Goal: Task Accomplishment & Management: Use online tool/utility

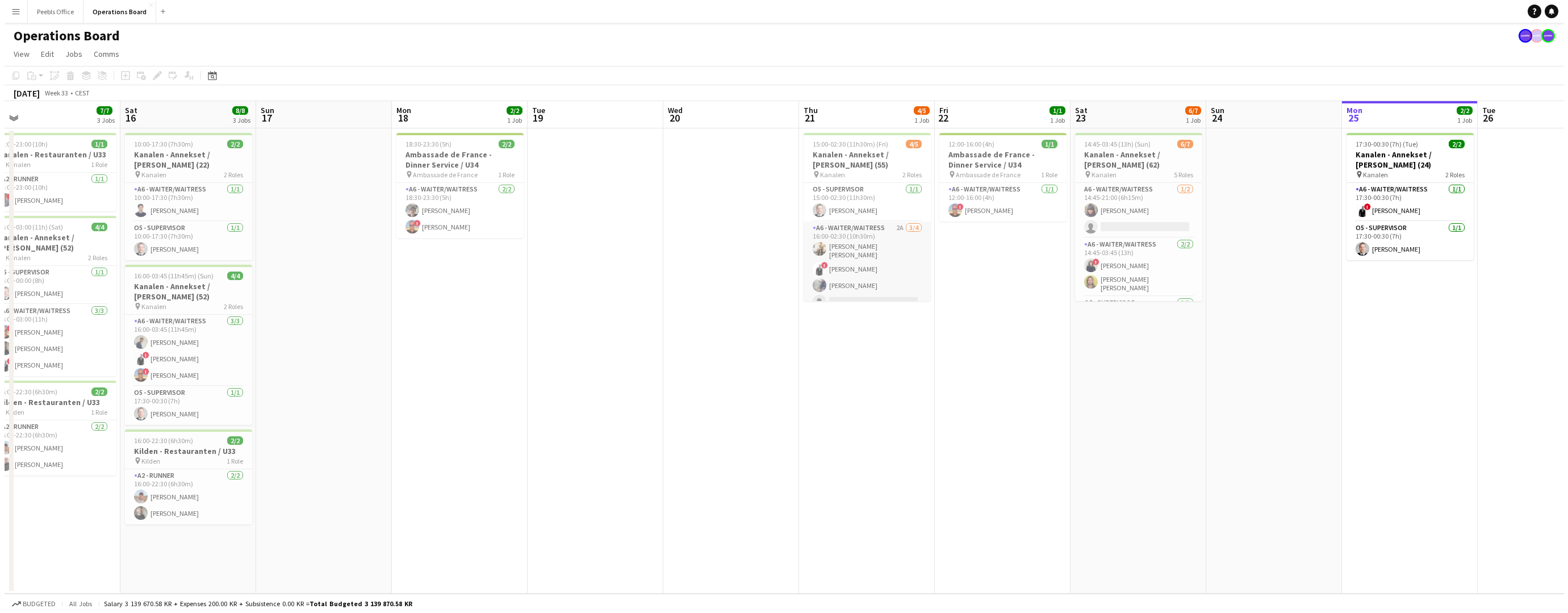
scroll to position [0, 427]
click at [839, 286] on app-card-role "A6 - WAITER/WAITRESS 2A [DATE] 16:00-02:30 (10h30m) [PERSON_NAME] [PERSON_NAME]…" at bounding box center [863, 268] width 127 height 92
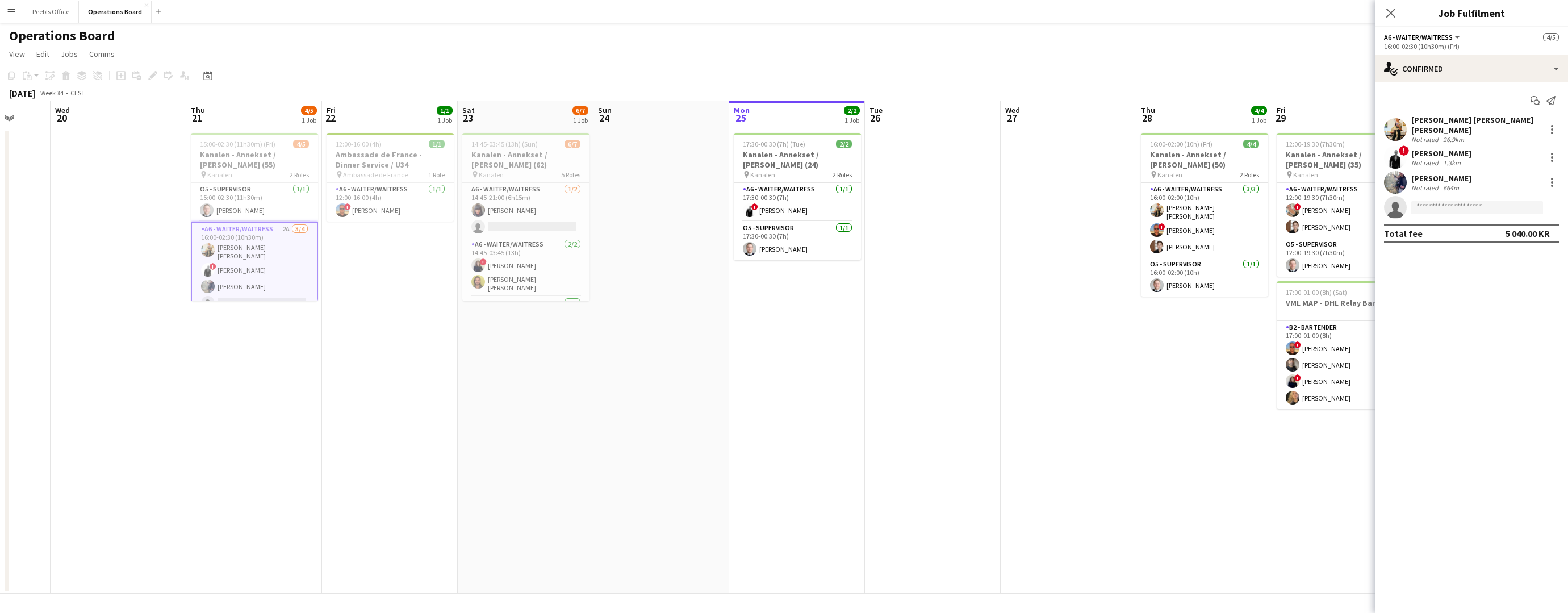
drag, startPoint x: 1127, startPoint y: 417, endPoint x: 593, endPoint y: 468, distance: 536.4
click at [517, 449] on app-calendar-viewport "Sat 16 8/8 3 Jobs Sun 17 Mon 18 2/2 1 Job Tue 19 Wed 20 Thu 21 4/5 1 Job Fri 22…" at bounding box center [784, 347] width 1568 height 492
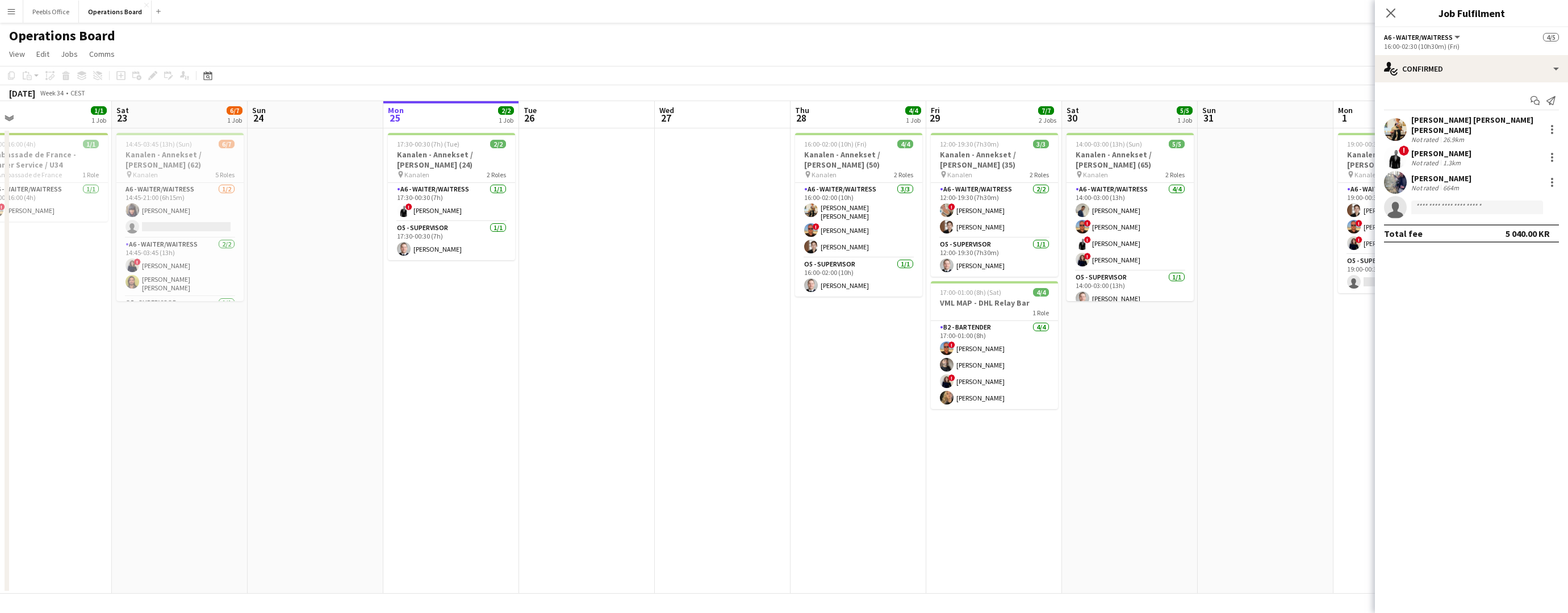
scroll to position [0, 439]
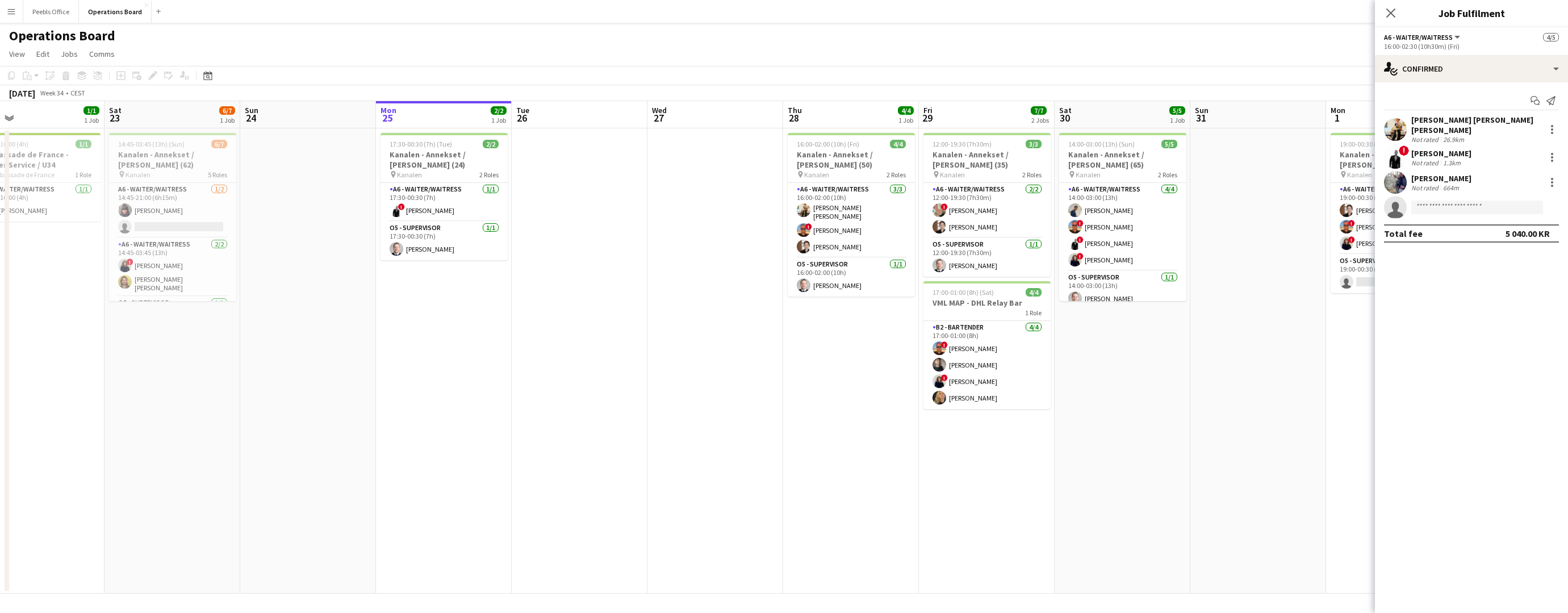
drag, startPoint x: 957, startPoint y: 499, endPoint x: 605, endPoint y: 534, distance: 353.7
click at [605, 534] on app-calendar-viewport "Tue 19 Wed 20 Thu 21 4/5 1 Job Fri 22 1/1 1 Job Sat 23 6/7 1 Job Sun 24 Mon 25 …" at bounding box center [784, 347] width 1568 height 492
click at [994, 367] on app-card-role "B2 - BARTENDER [DATE] 17:00-01:00 (8h) ! [PERSON_NAME] [PERSON_NAME] ! Ugne Kis…" at bounding box center [987, 365] width 127 height 88
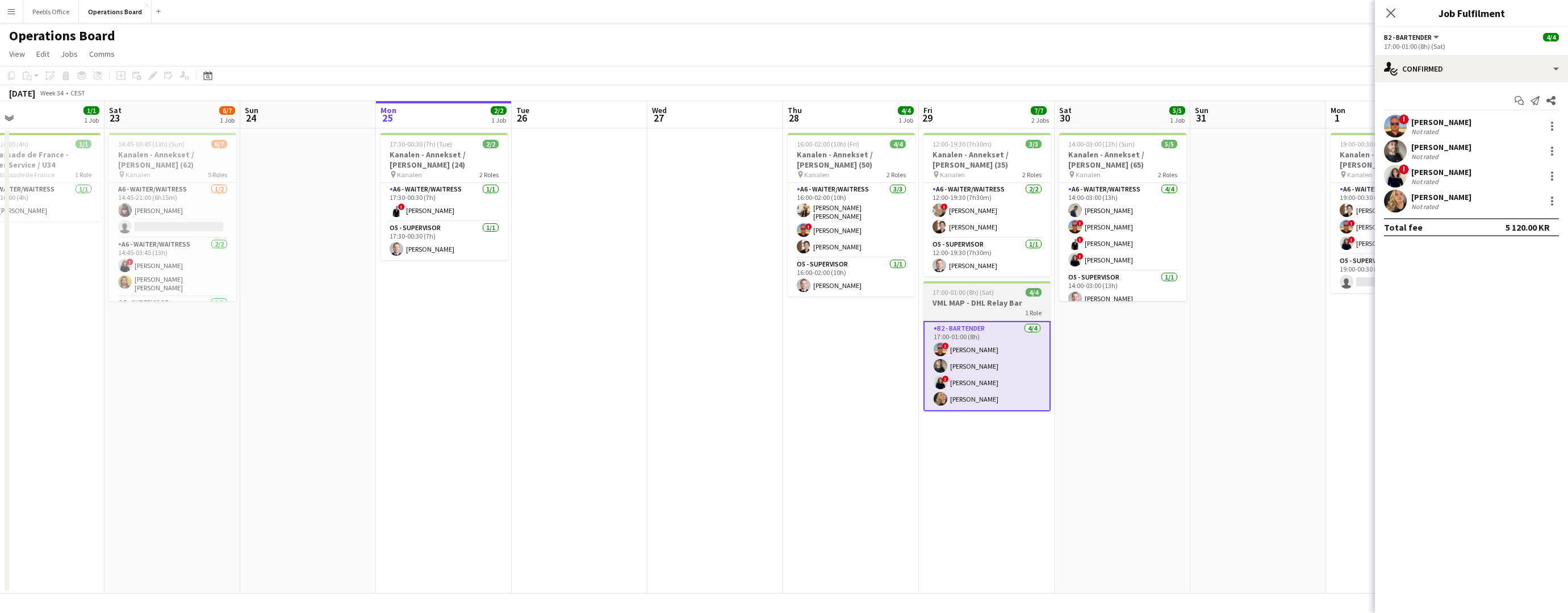
click at [990, 301] on h3 "VML MAP - DHL Relay Bar" at bounding box center [987, 302] width 127 height 10
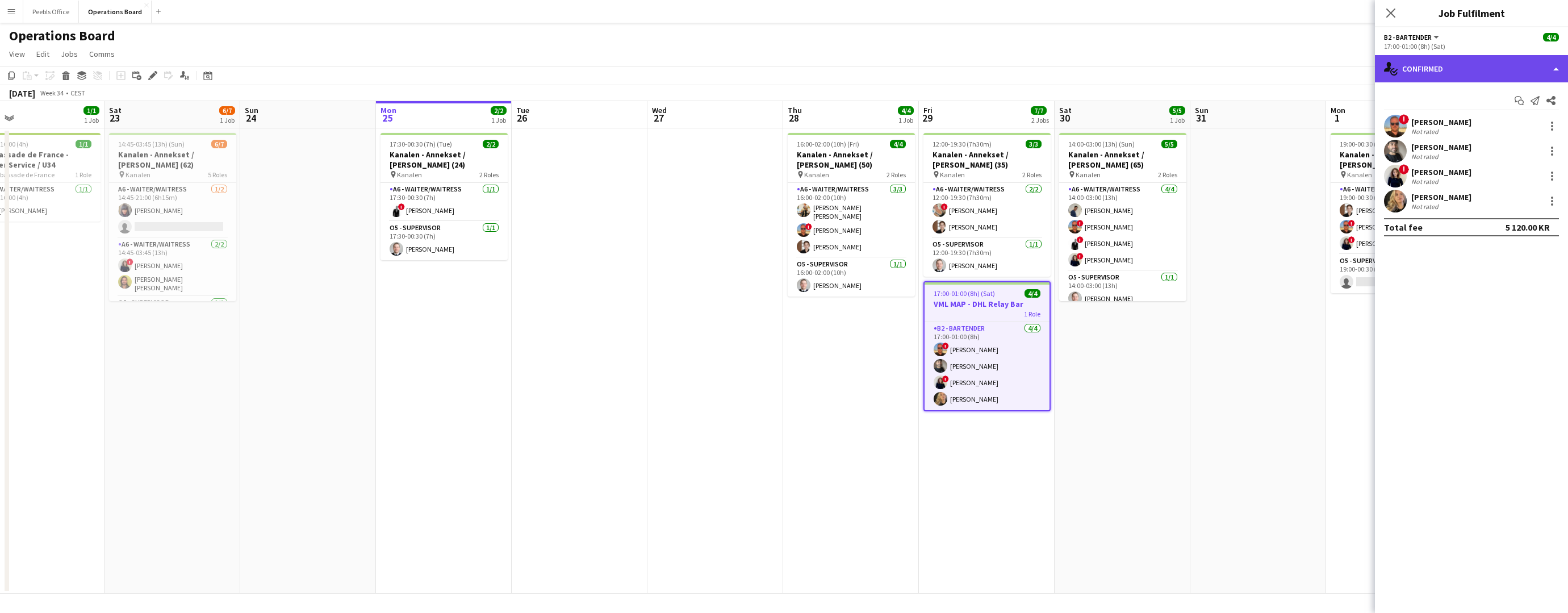
click at [1459, 55] on div "single-neutral-actions-check-2 Confirmed" at bounding box center [1472, 69] width 193 height 27
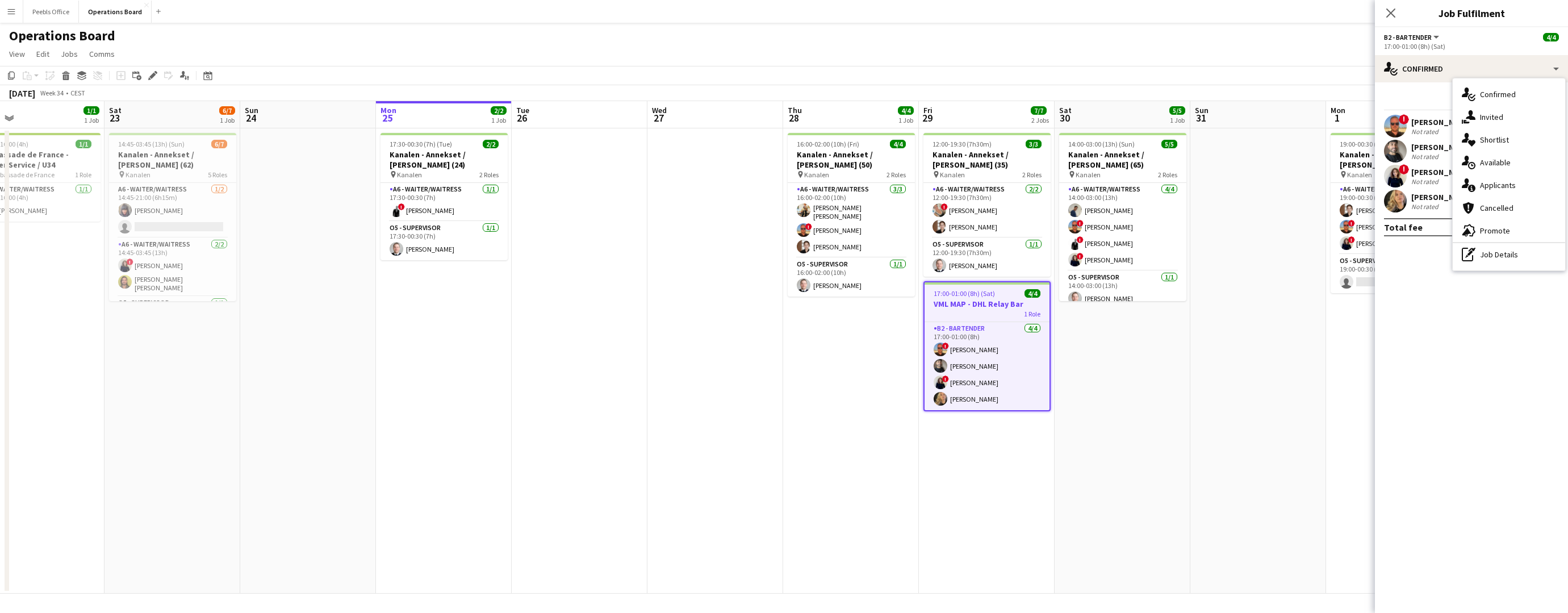
click at [18, 14] on button "Menu" at bounding box center [11, 11] width 22 height 22
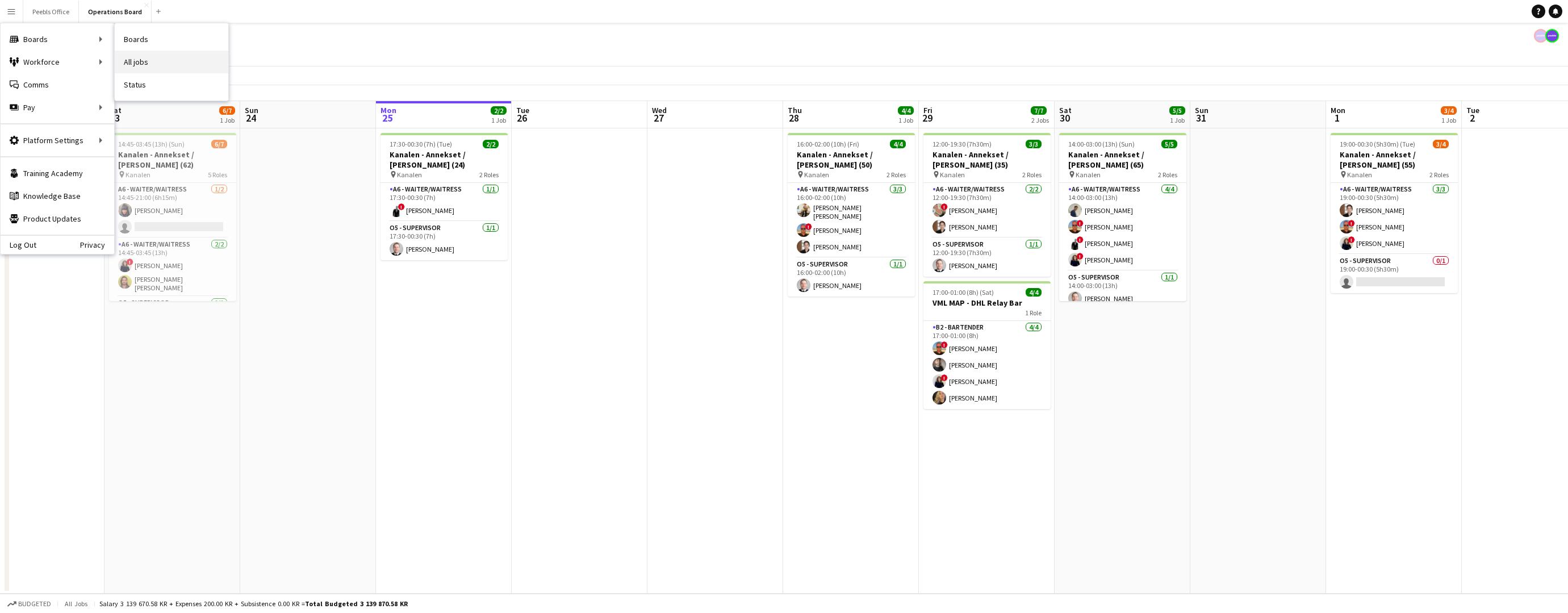
click at [186, 57] on link "All jobs" at bounding box center [171, 62] width 113 height 22
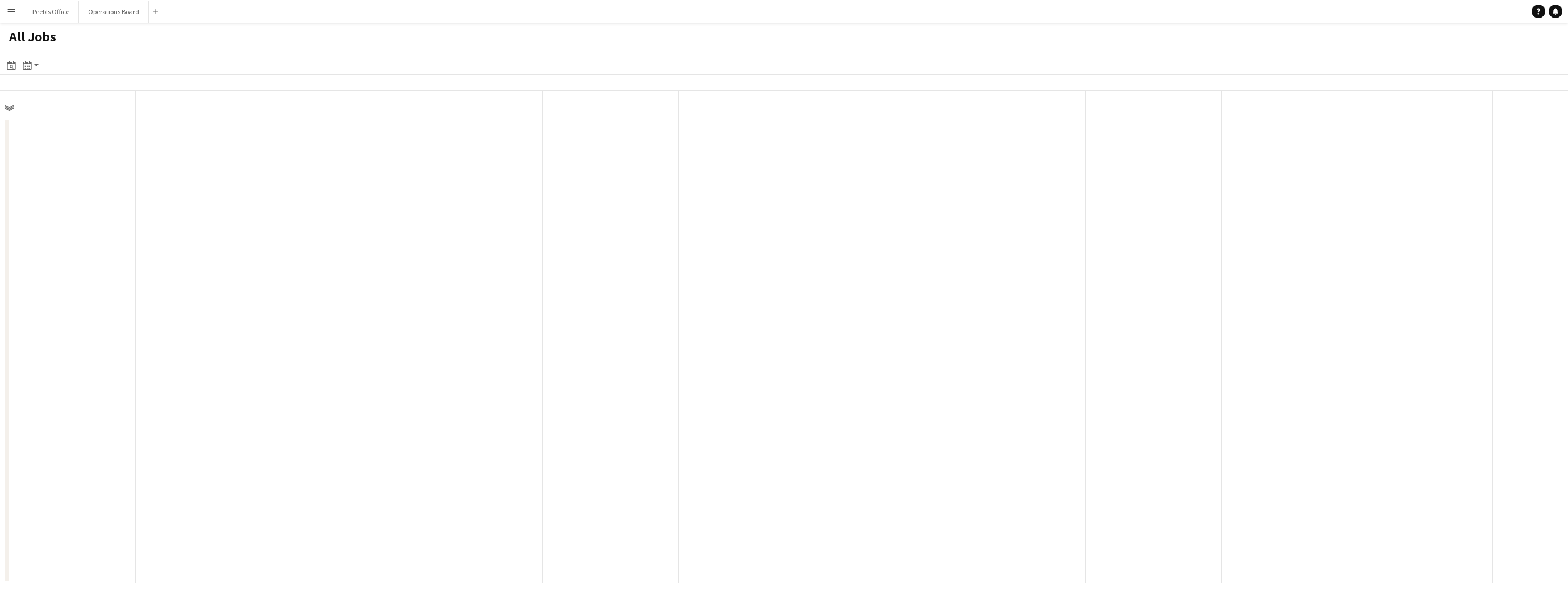
scroll to position [0, 272]
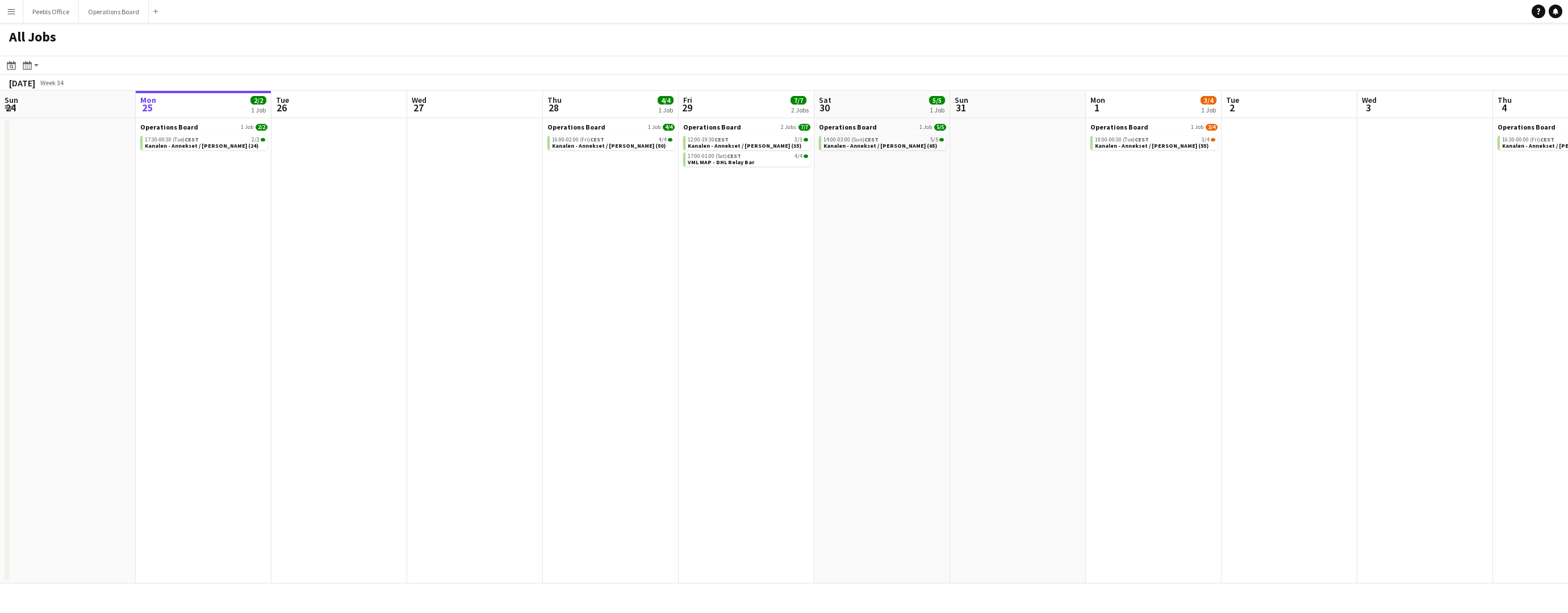
click at [5, 9] on button "Menu" at bounding box center [11, 11] width 22 height 22
click at [169, 60] on link "My Workforce" at bounding box center [171, 62] width 113 height 22
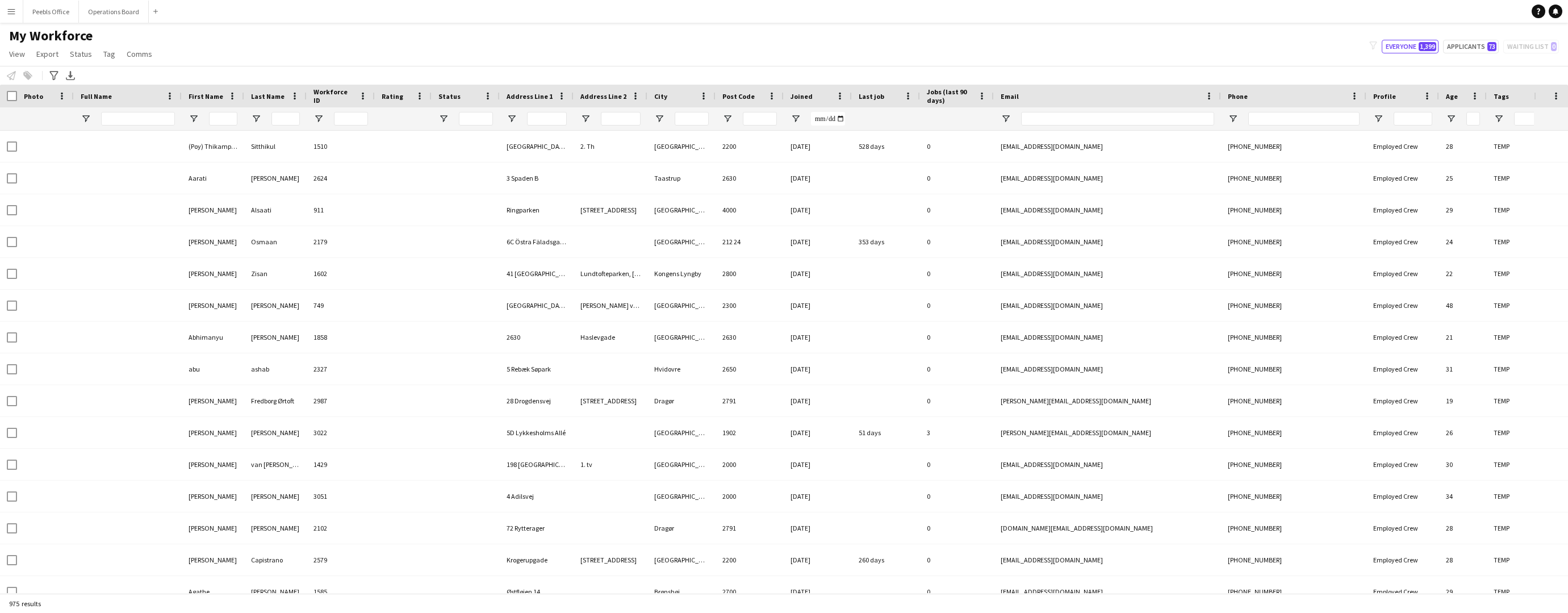
type input "*****"
type input "**********"
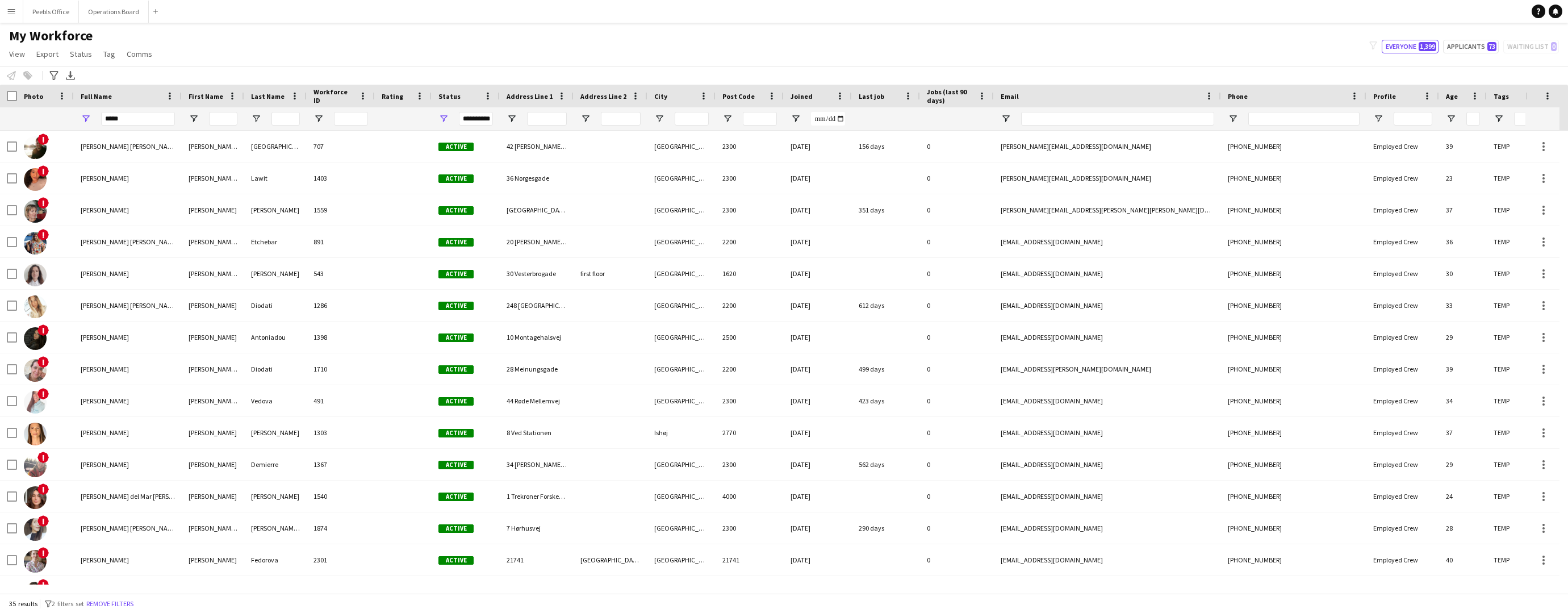
click at [16, 13] on button "Menu" at bounding box center [11, 11] width 22 height 22
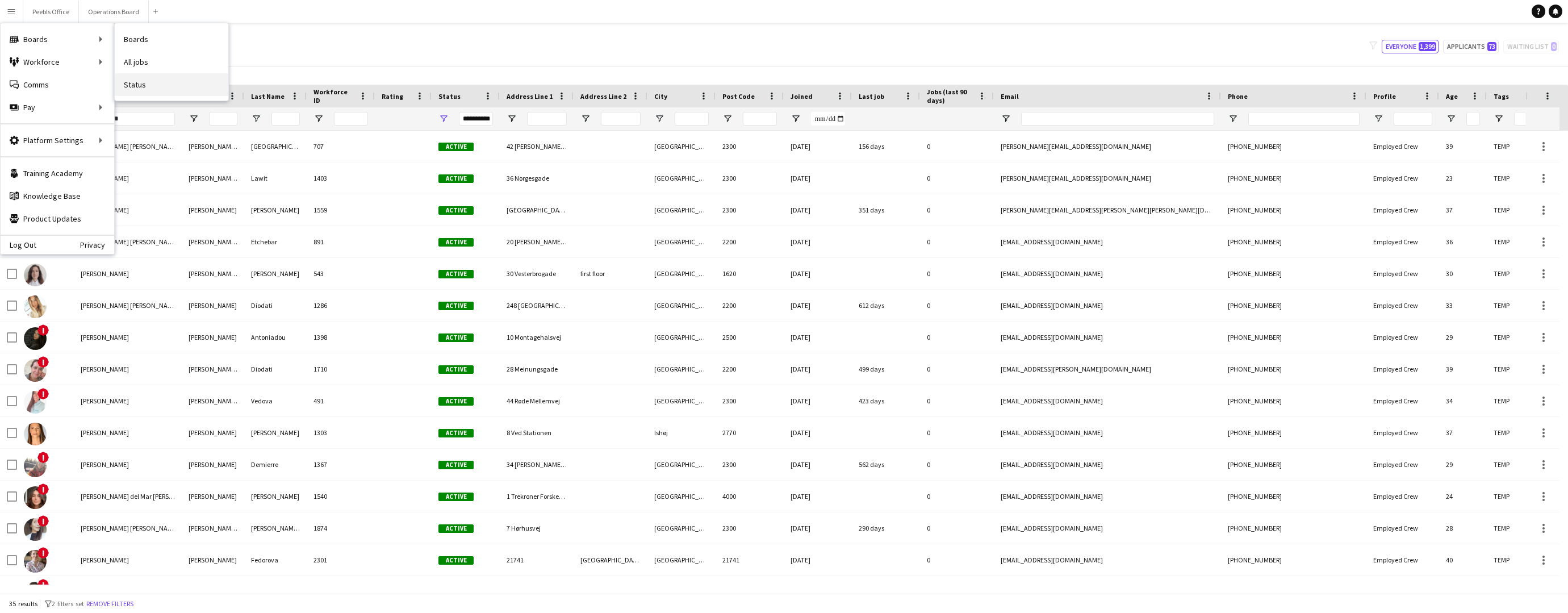
click at [162, 79] on link "Status" at bounding box center [171, 84] width 113 height 22
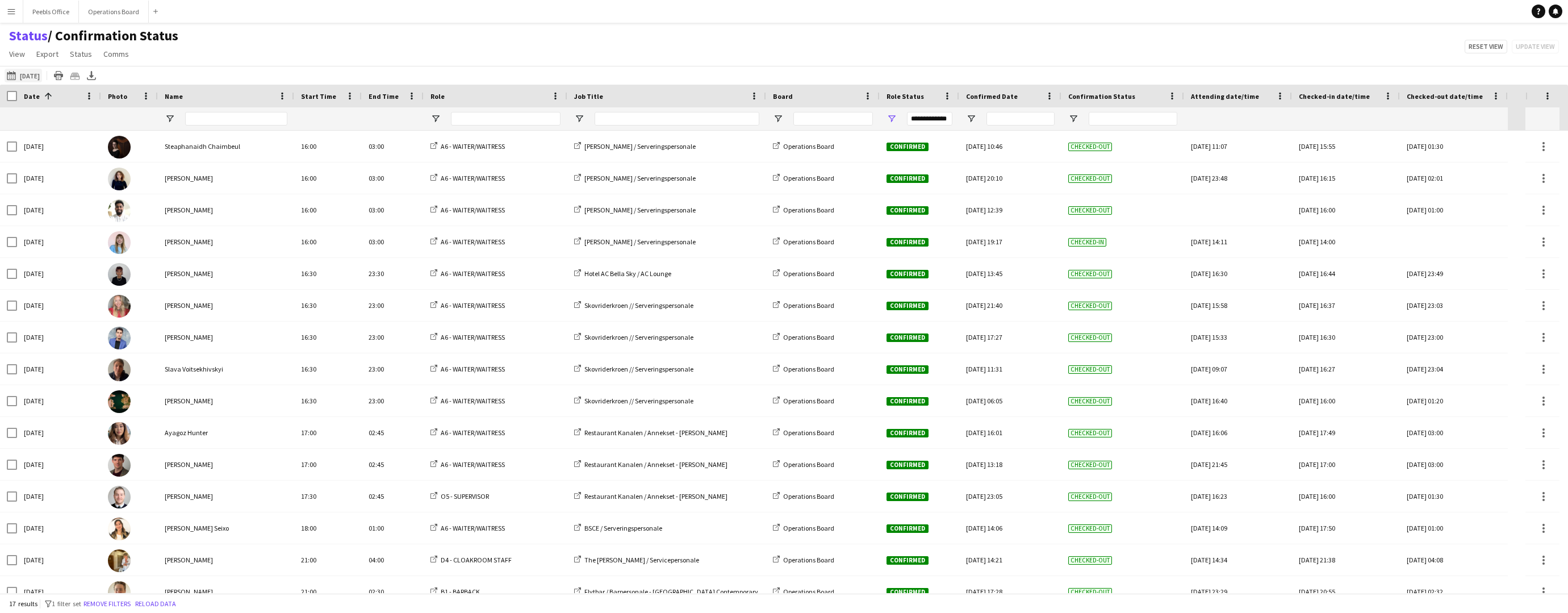
click at [30, 75] on button "[DATE] to [DATE] [DATE]" at bounding box center [23, 76] width 38 height 14
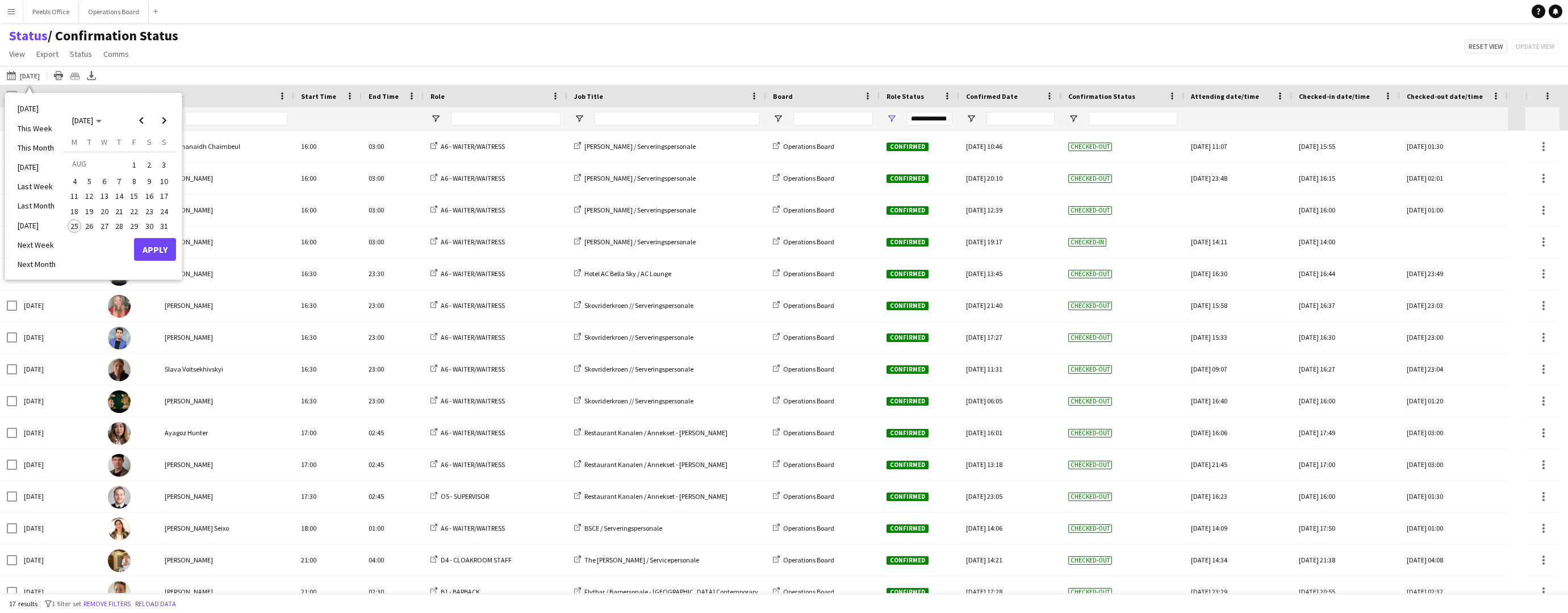
click at [116, 222] on span "28" at bounding box center [119, 226] width 14 height 14
click at [136, 241] on button "Apply" at bounding box center [155, 249] width 42 height 22
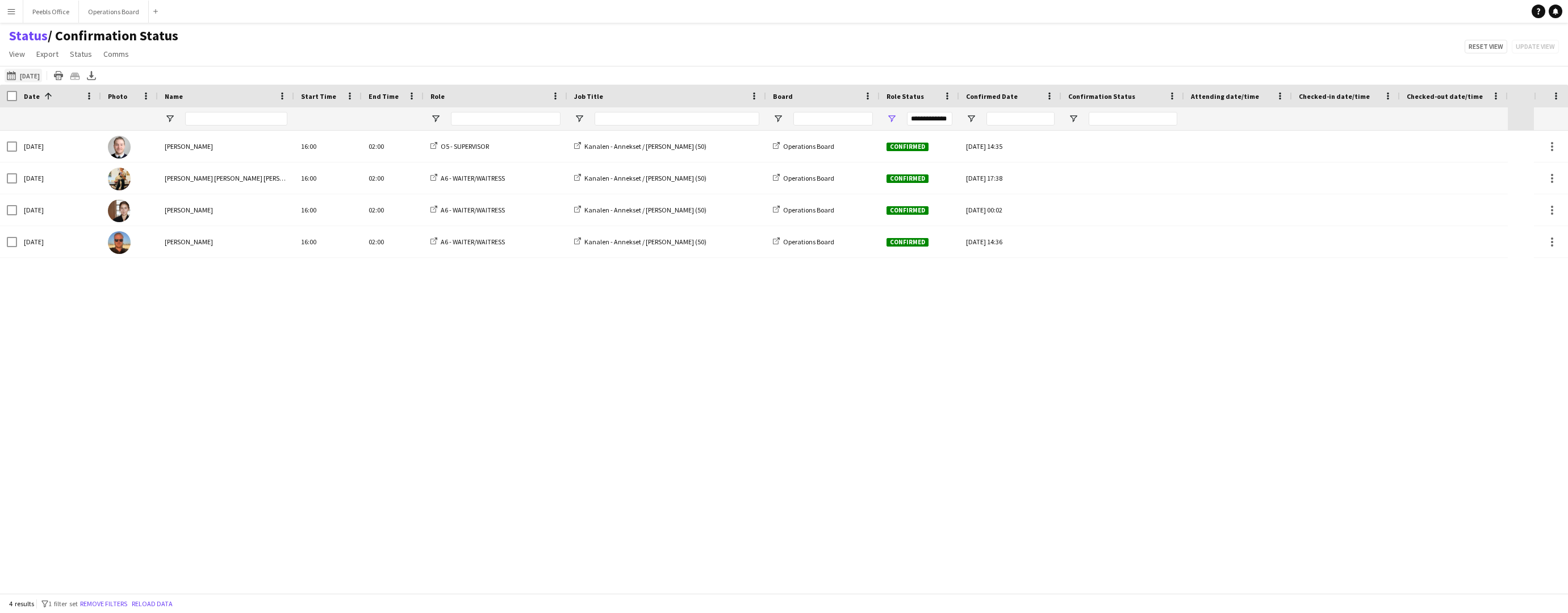
click at [10, 72] on app-icon "[DATE] to [DATE]" at bounding box center [13, 75] width 13 height 9
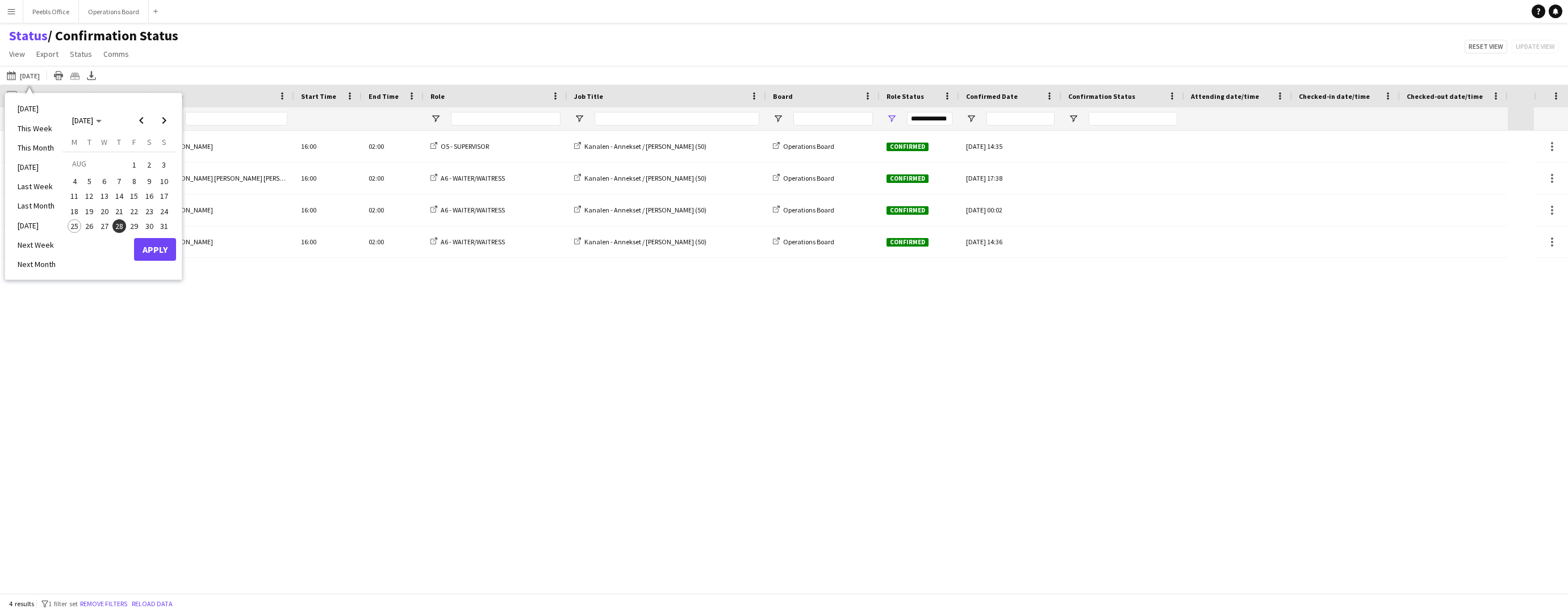
click at [117, 220] on span "28" at bounding box center [119, 226] width 14 height 14
click at [143, 245] on button "Apply" at bounding box center [155, 249] width 42 height 22
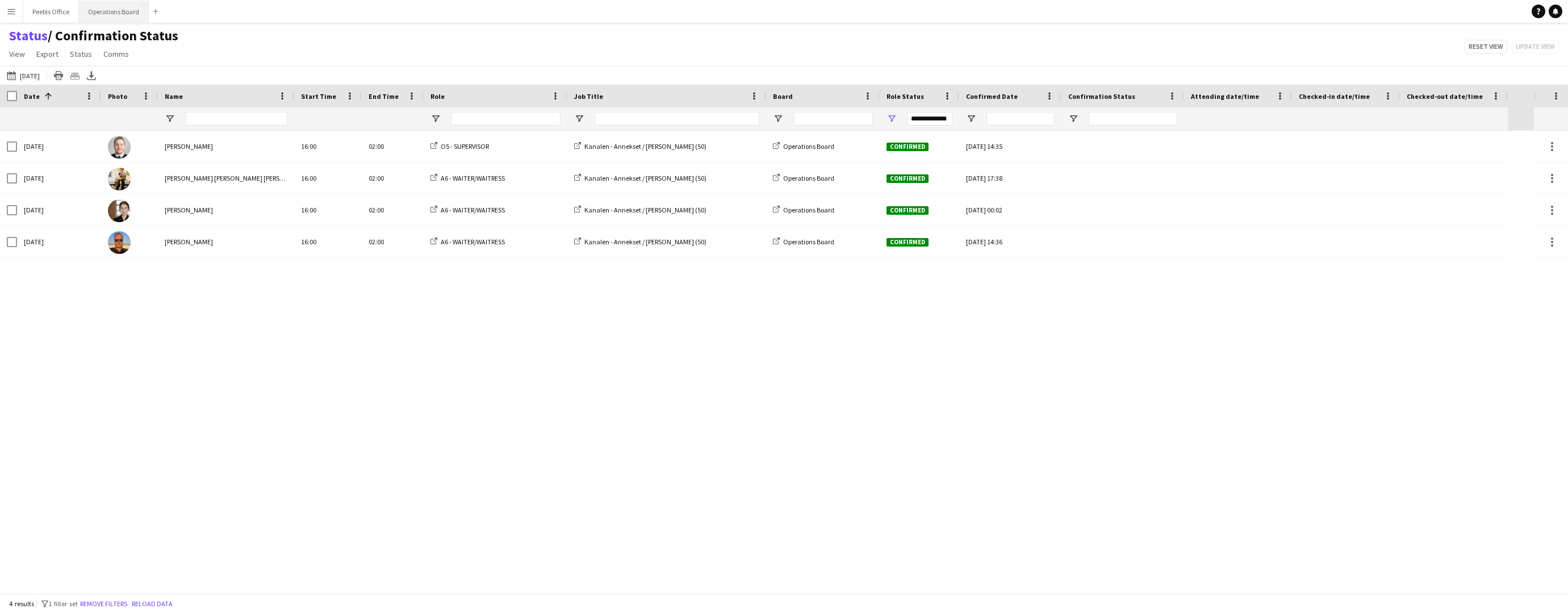
click at [123, 14] on button "Operations Board Close" at bounding box center [113, 12] width 70 height 22
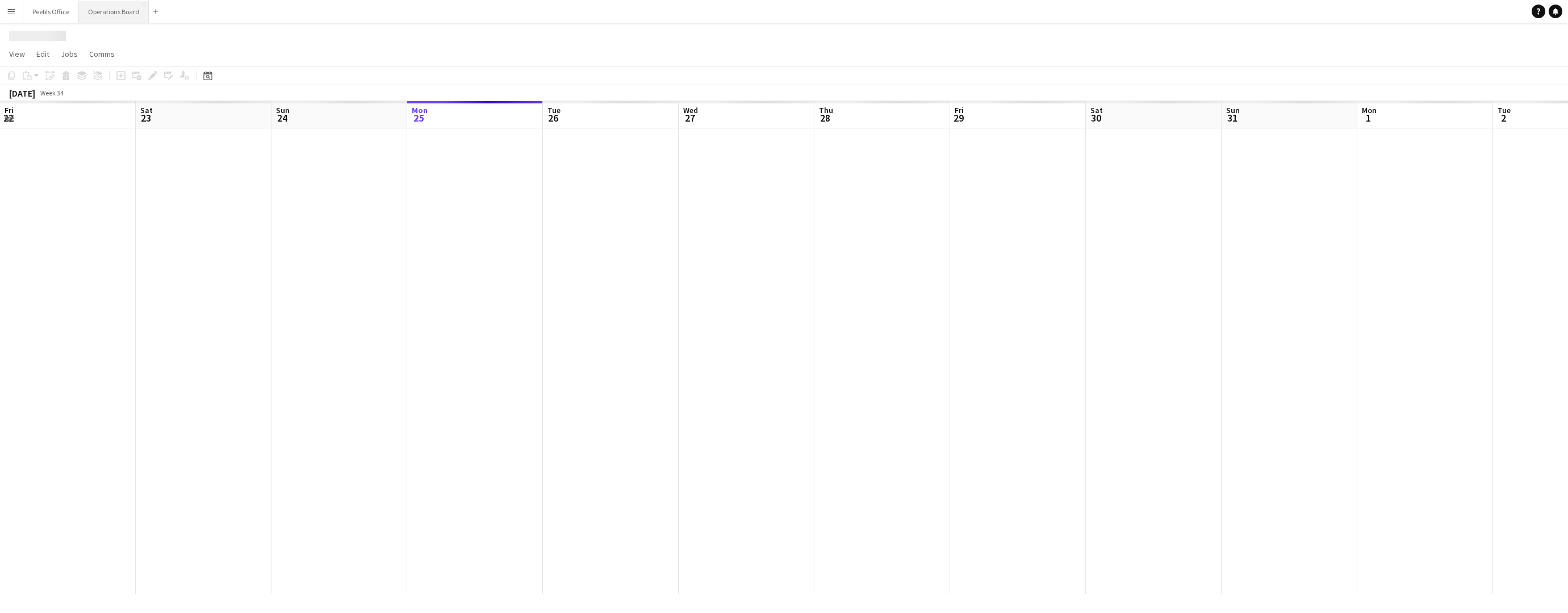
scroll to position [0, 272]
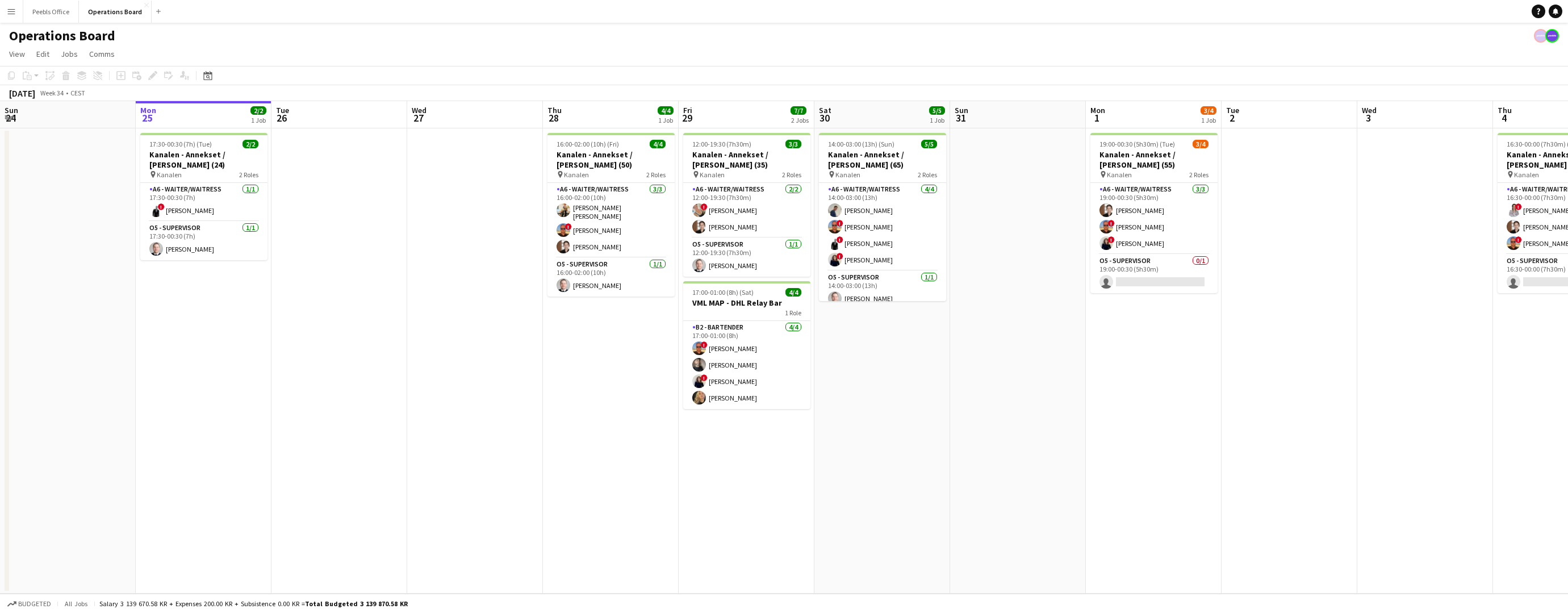
click at [10, 8] on app-icon "Menu" at bounding box center [10, 10] width 9 height 9
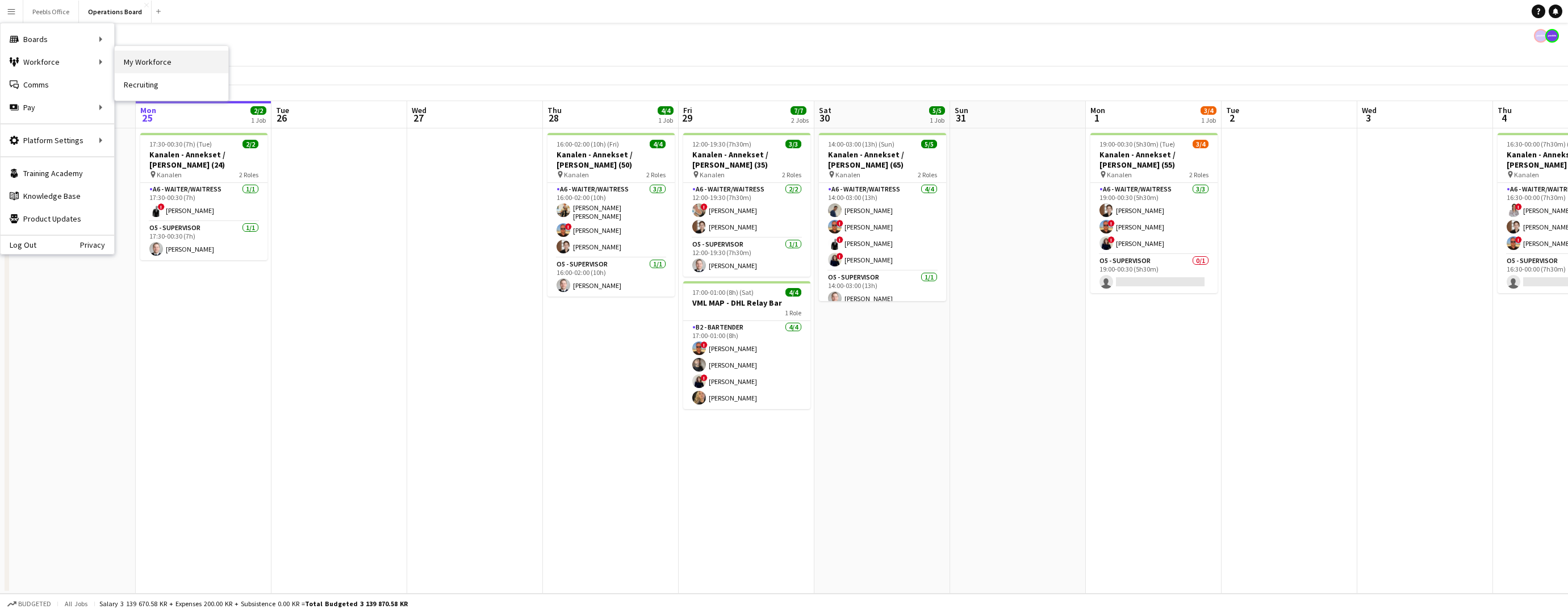
click at [185, 63] on link "My Workforce" at bounding box center [171, 62] width 113 height 22
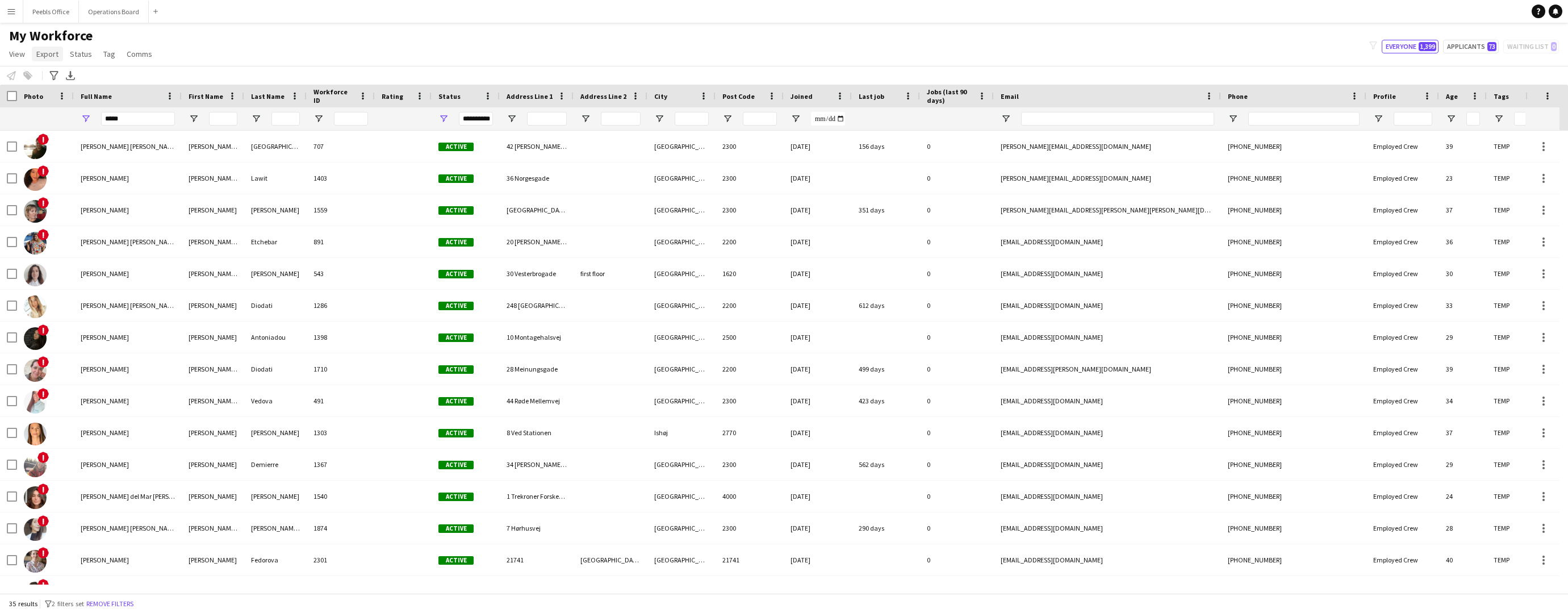
click at [53, 59] on span "Export" at bounding box center [47, 54] width 22 height 10
click at [210, 66] on div "Notify workforce Add to tag Select at least one crew to tag him or her. Advance…" at bounding box center [784, 75] width 1568 height 18
click at [88, 51] on span "Status" at bounding box center [81, 54] width 22 height 10
click at [23, 58] on span "View" at bounding box center [17, 54] width 16 height 10
click at [67, 78] on link "Views" at bounding box center [44, 79] width 80 height 24
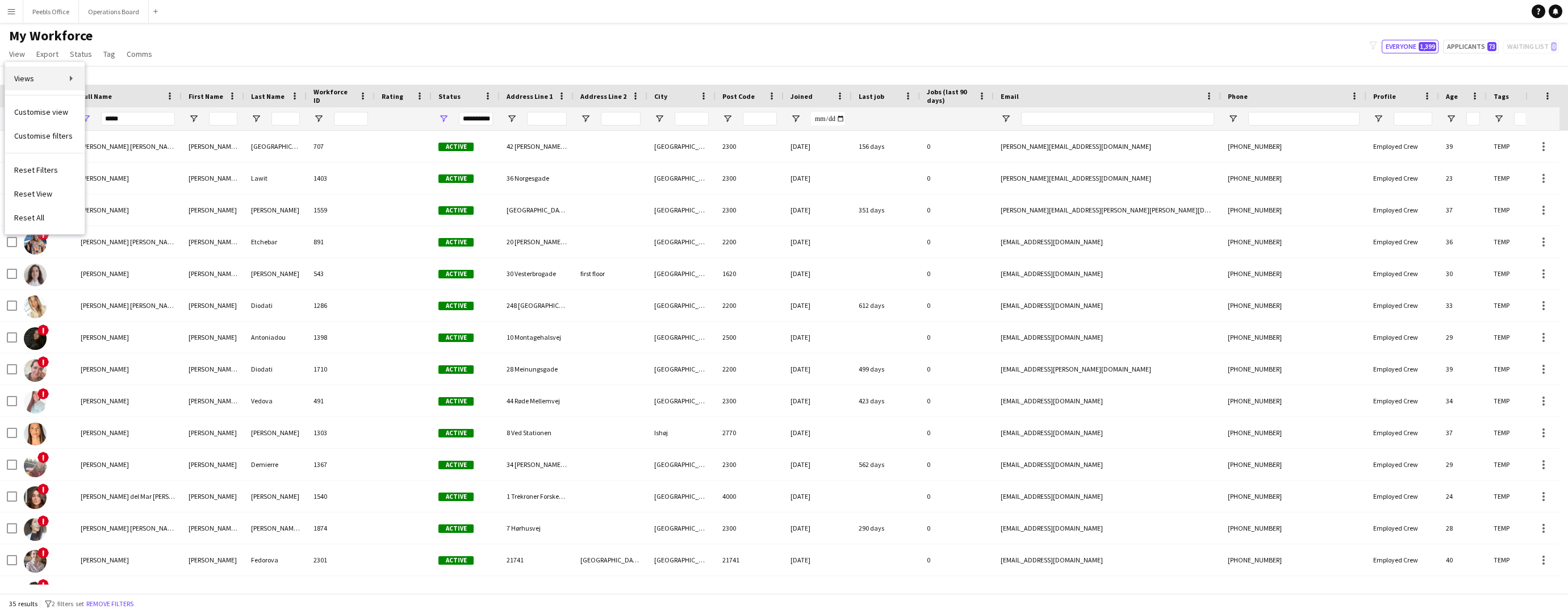
click at [39, 76] on link "Views" at bounding box center [44, 79] width 80 height 24
click at [174, 47] on div "My Workforce View Views Default view Active Applicants Export In Progress Pause…" at bounding box center [784, 47] width 1568 height 39
click at [22, 51] on span "View" at bounding box center [17, 54] width 16 height 10
click at [238, 67] on div "Notify workforce Add to tag Select at least one crew to tag him or her. Advance…" at bounding box center [784, 75] width 1568 height 18
click at [17, 7] on button "Menu" at bounding box center [11, 11] width 22 height 22
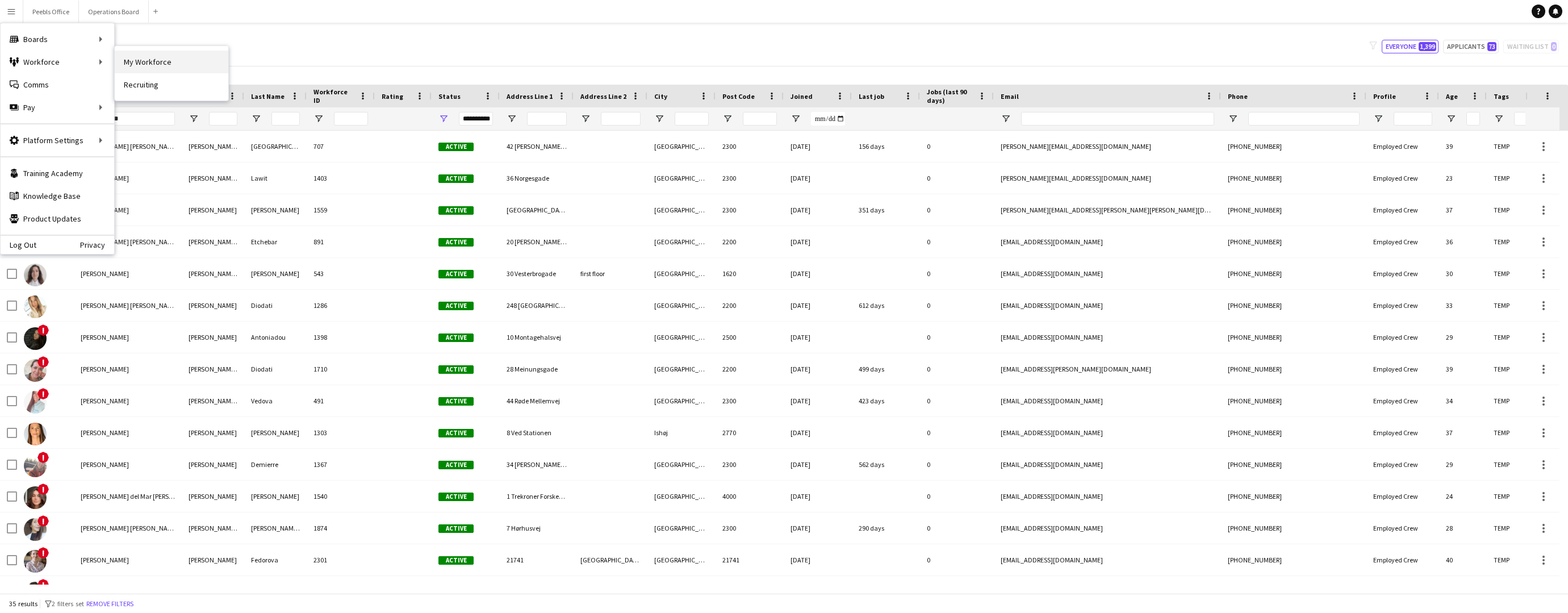
click at [152, 59] on link "My Workforce" at bounding box center [171, 62] width 113 height 22
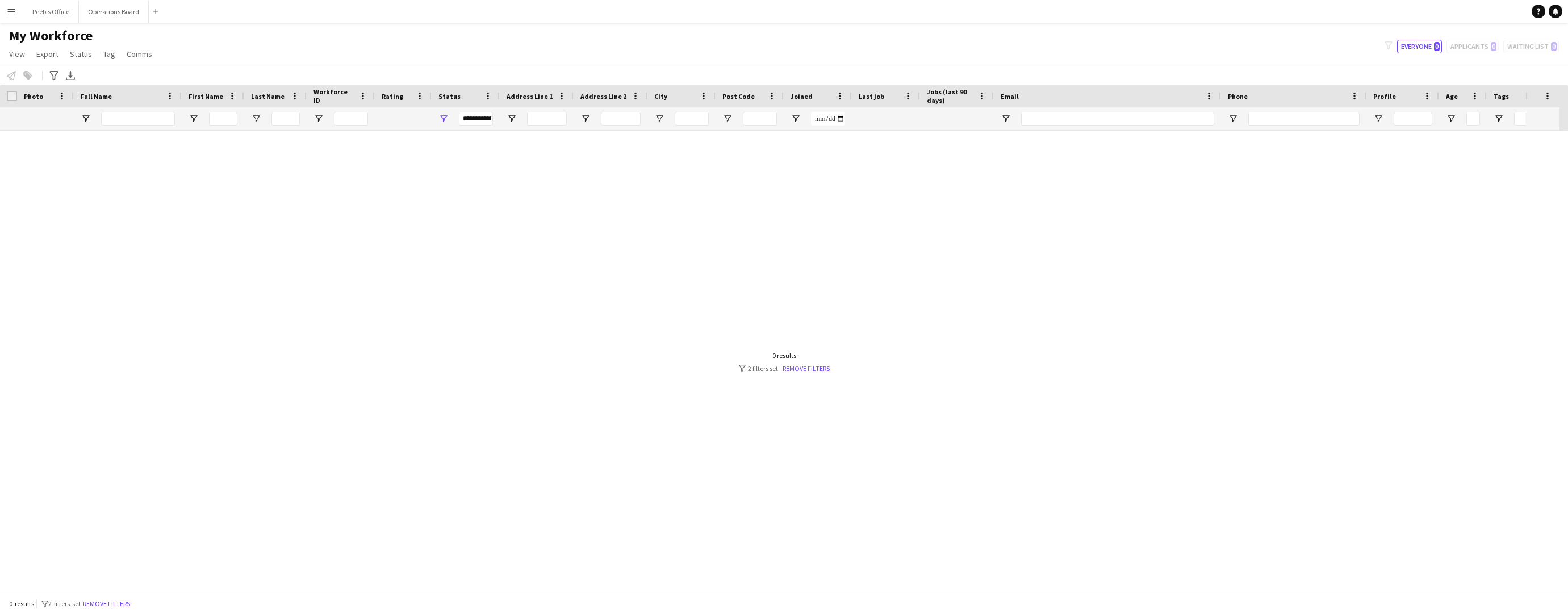
type input "*****"
type input "**********"
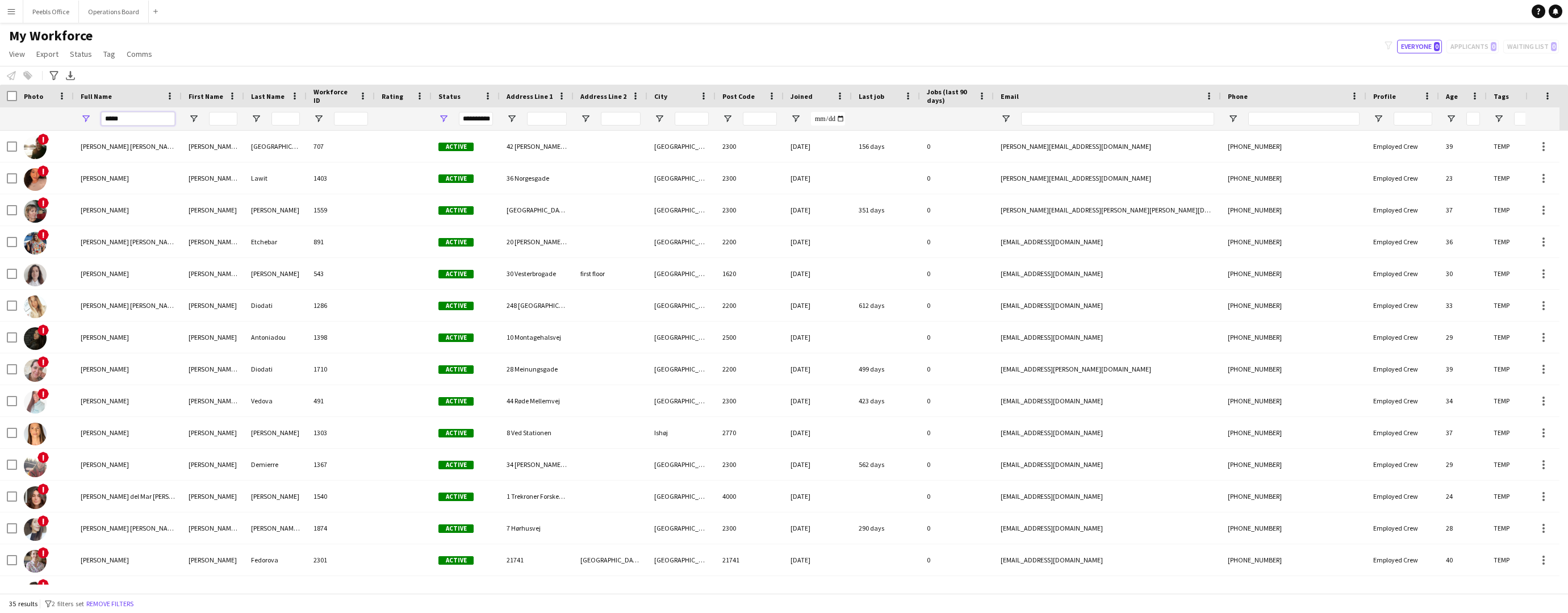
click at [137, 122] on input "*****" at bounding box center [138, 118] width 74 height 14
click at [9, 13] on app-icon "Menu" at bounding box center [10, 10] width 9 height 9
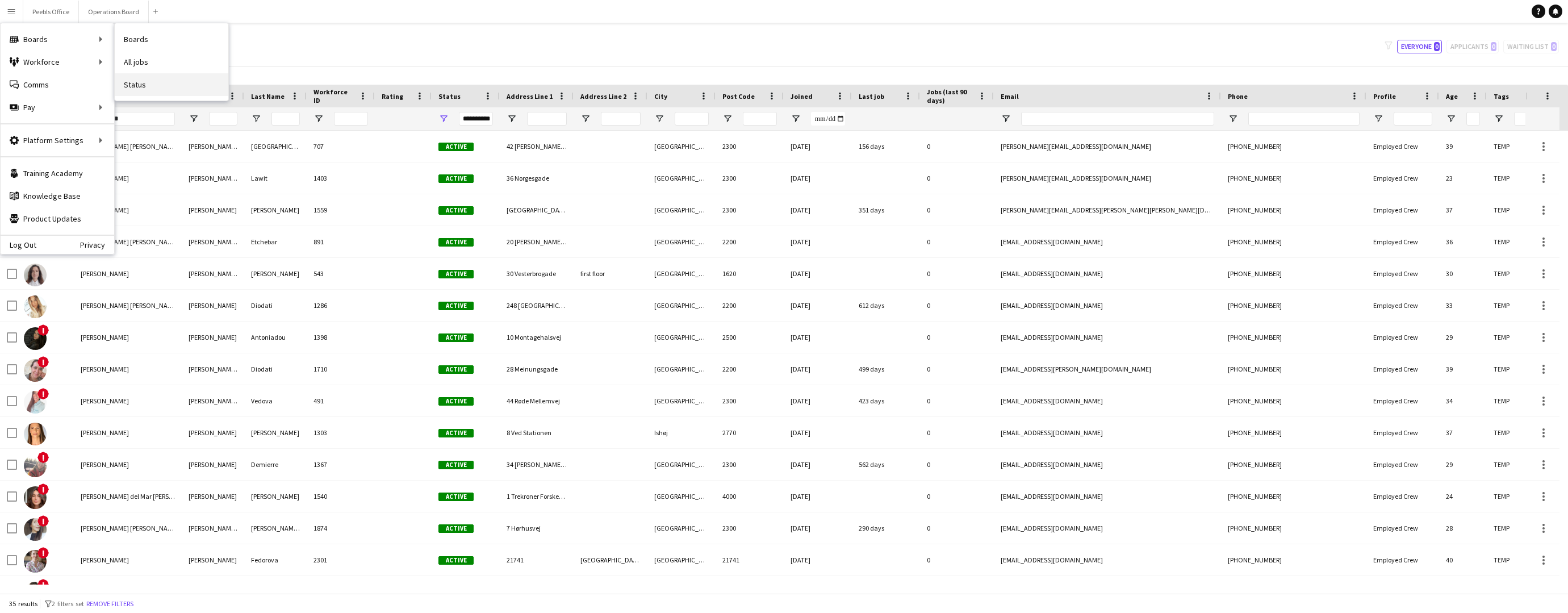
click at [141, 79] on link "Status" at bounding box center [171, 84] width 113 height 22
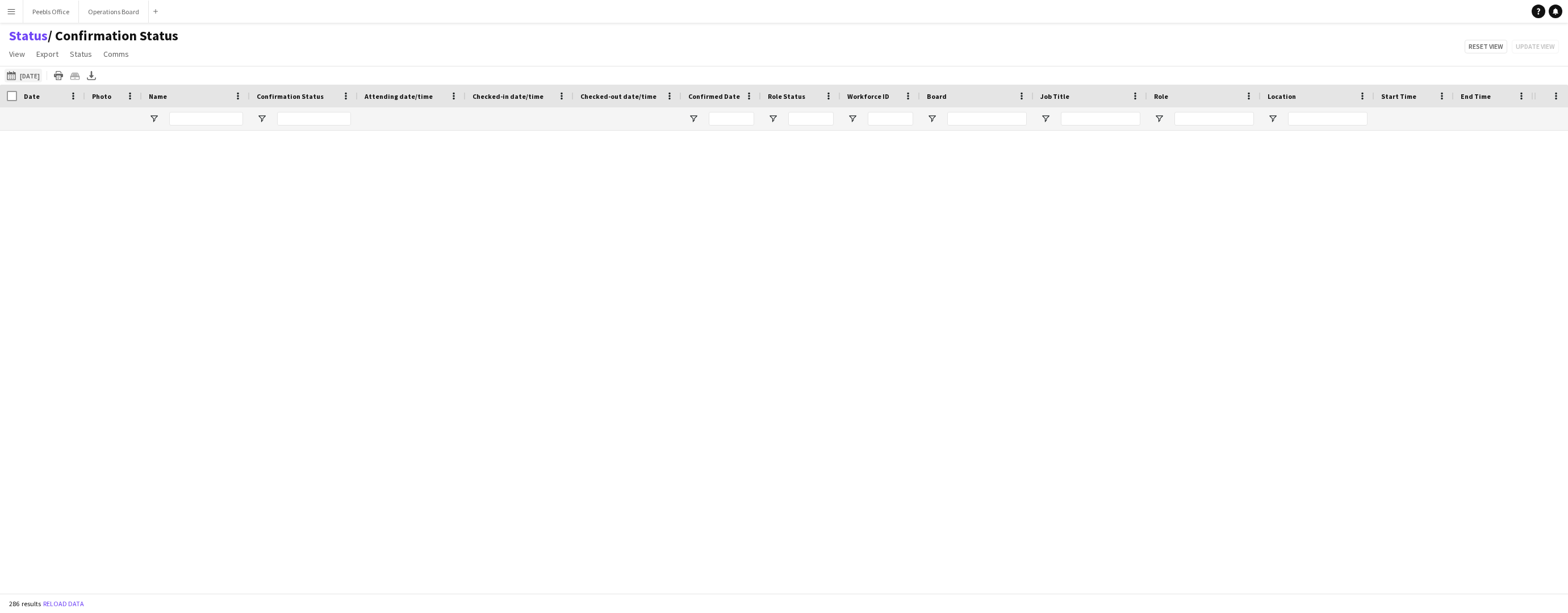
type input "**********"
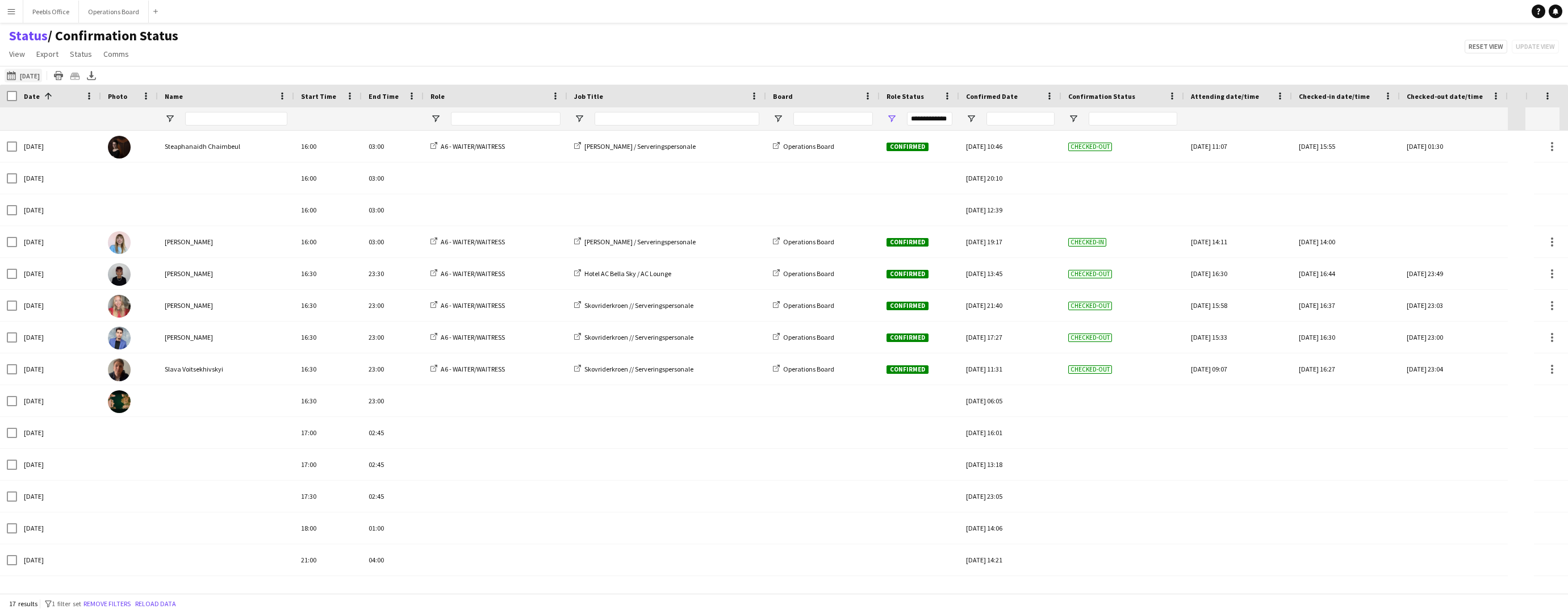
click at [36, 76] on button "[DATE] [DATE]" at bounding box center [23, 76] width 38 height 14
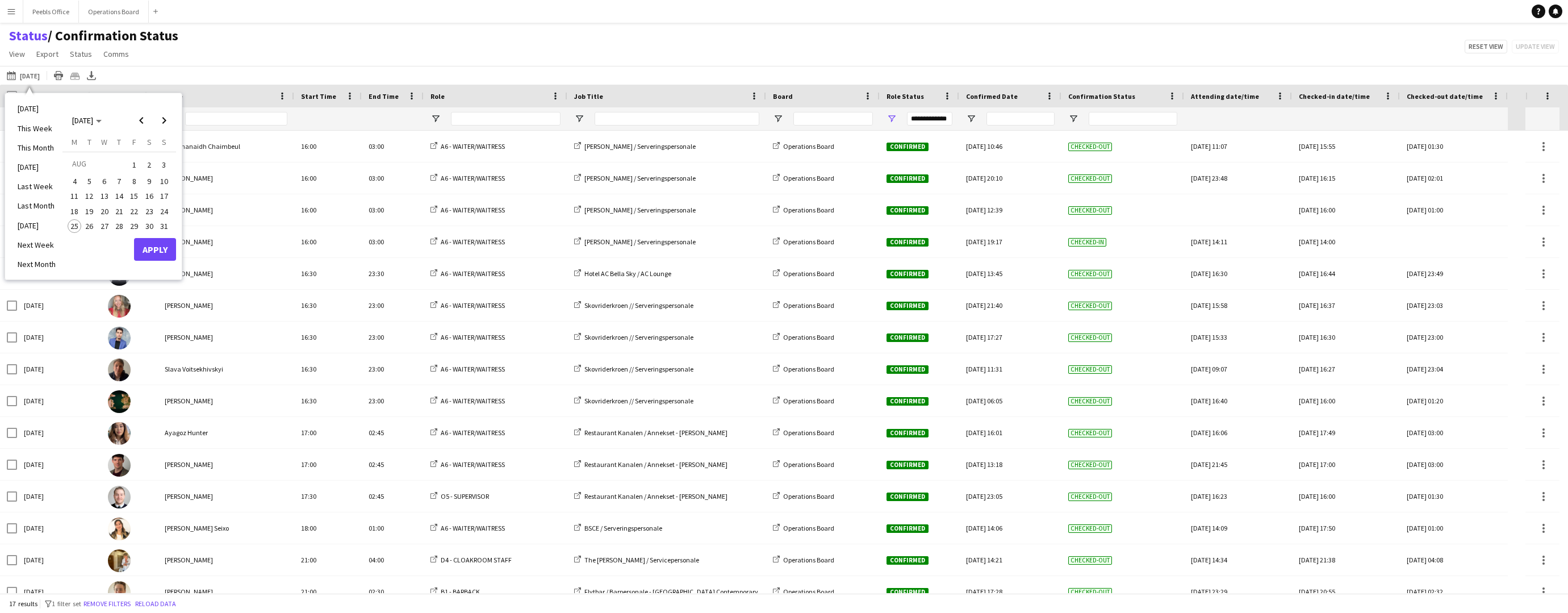
click at [132, 220] on span "29" at bounding box center [133, 226] width 14 height 14
click at [156, 246] on button "Apply" at bounding box center [155, 249] width 42 height 22
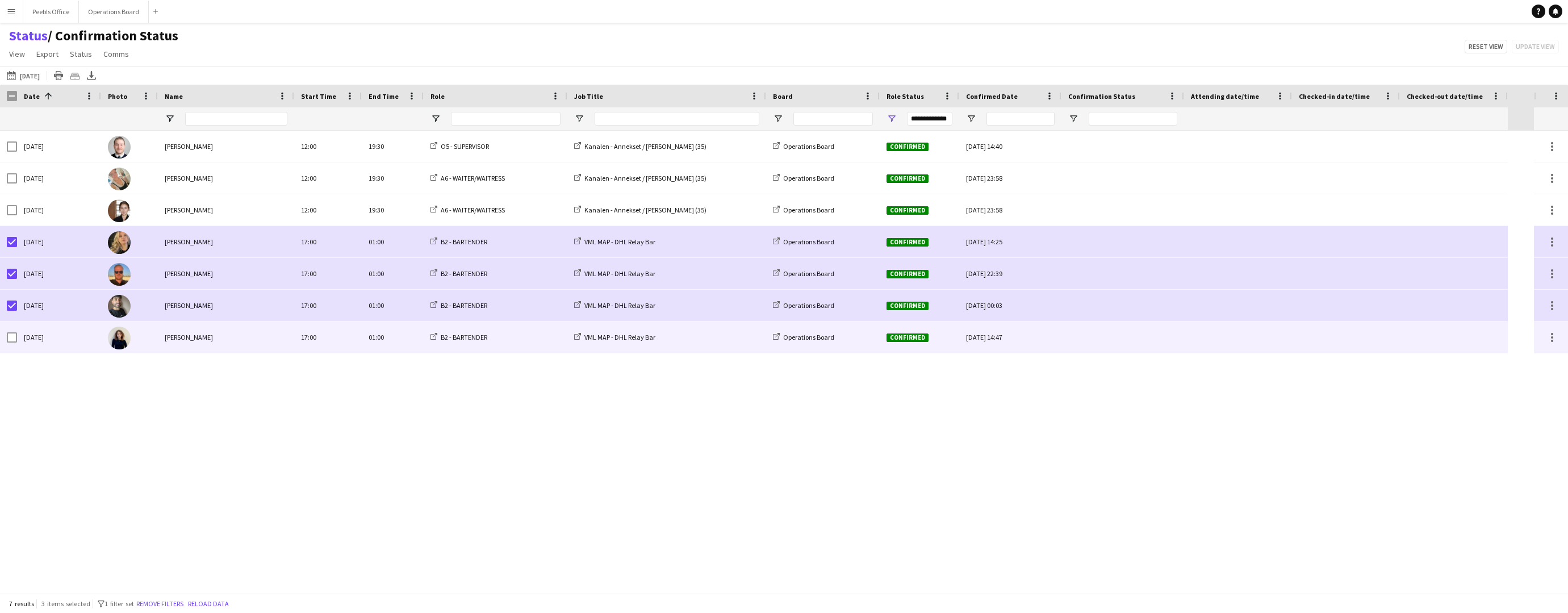
click at [13, 330] on div at bounding box center [11, 337] width 10 height 32
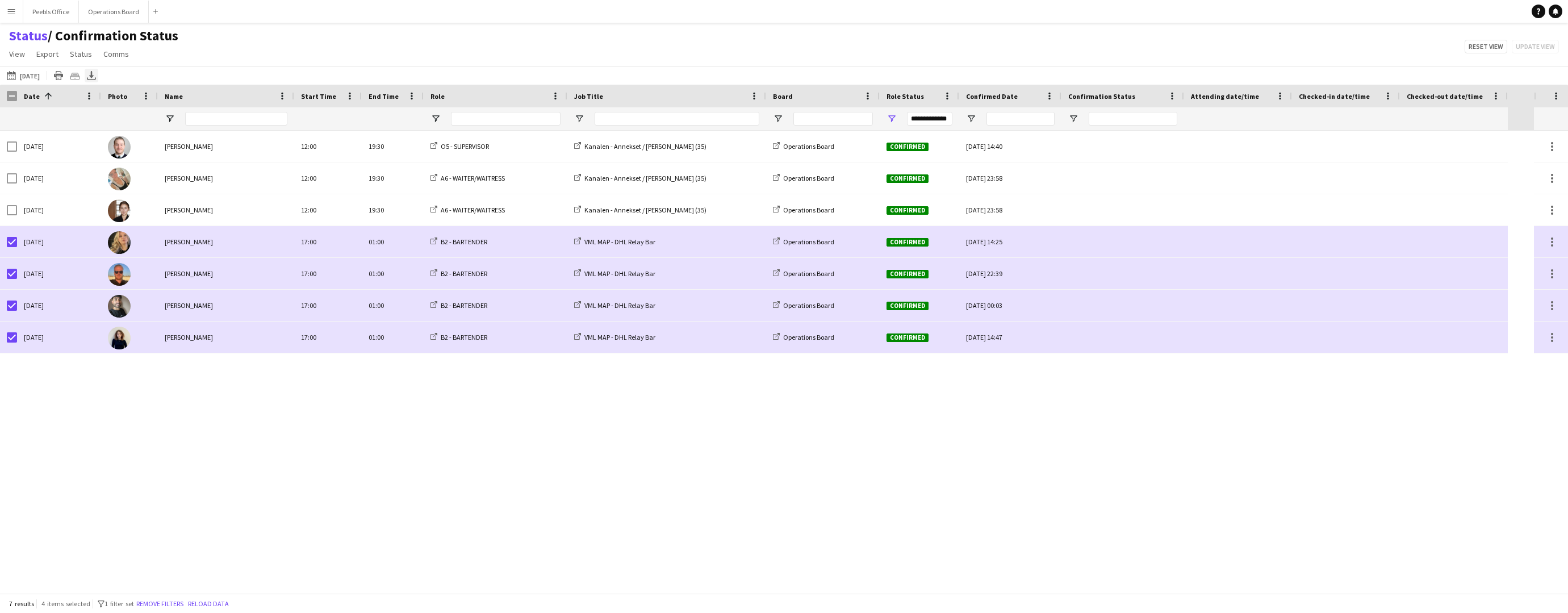
click at [96, 72] on icon "Export XLSX" at bounding box center [91, 75] width 9 height 9
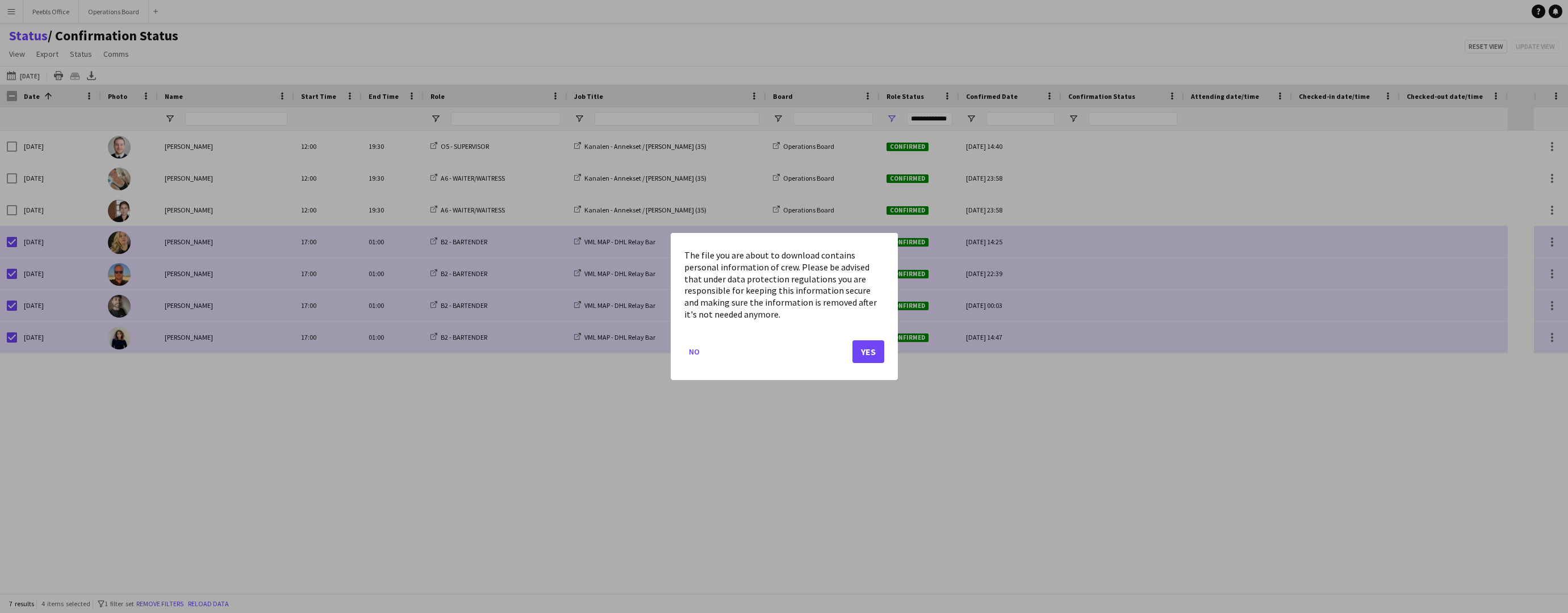
click at [888, 353] on div "The file you are about to download contains personal information of crew. Pleas…" at bounding box center [784, 306] width 227 height 147
click at [869, 352] on button "Yes" at bounding box center [868, 351] width 32 height 22
